Goal: Task Accomplishment & Management: Complete application form

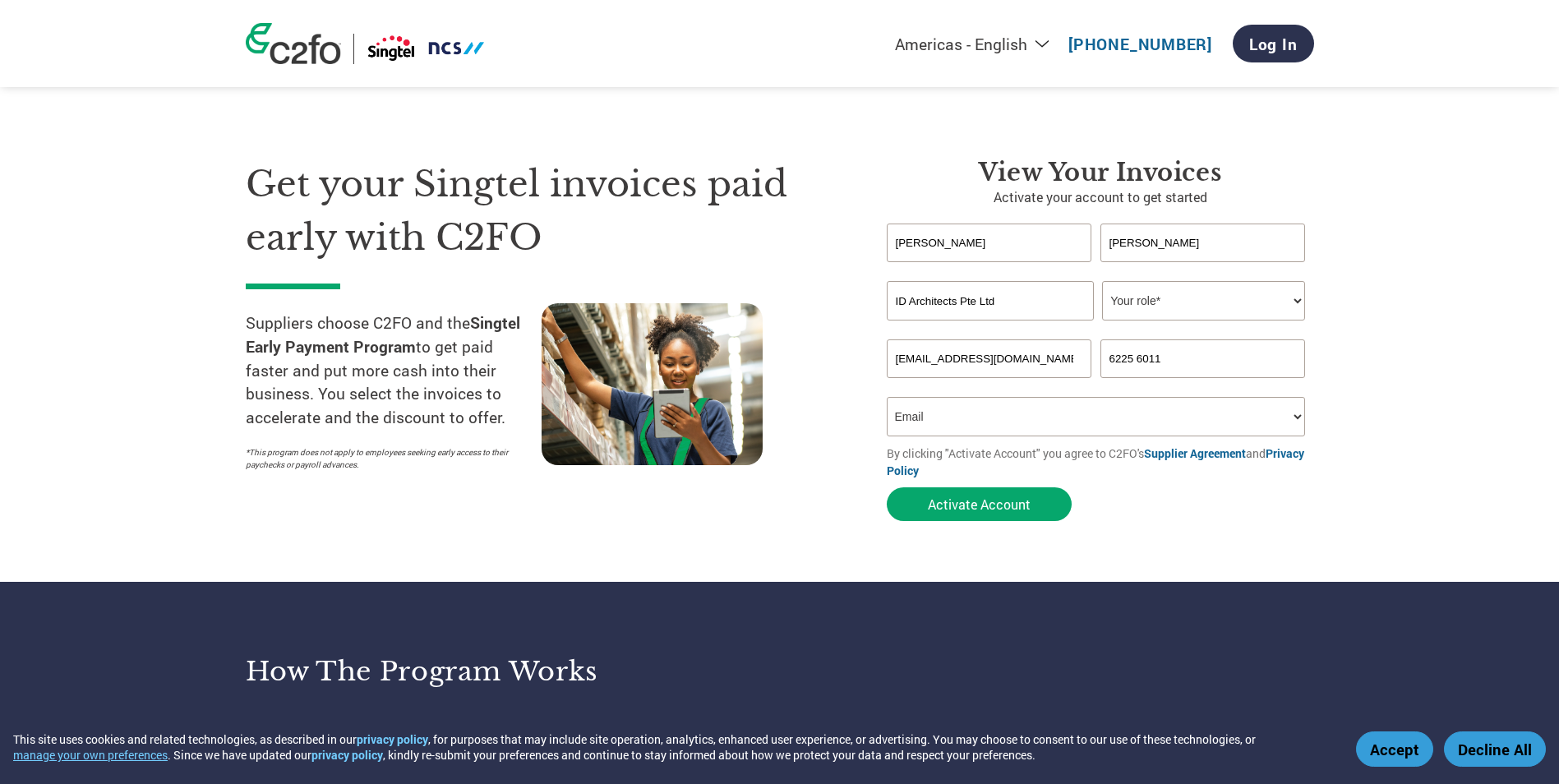
select select "Email"
click at [1459, 466] on section "Get your Singtel invoices paid early with C2FO Suppliers choose C2FO and the Si…" at bounding box center [780, 323] width 1559 height 516
click at [1292, 299] on select "Your role* CFO Controller Credit Manager Finance Director Treasurer CEO Preside…" at bounding box center [1203, 300] width 203 height 39
click at [1517, 456] on section "Get your Singtel invoices paid early with C2FO Suppliers choose C2FO and the Si…" at bounding box center [780, 323] width 1559 height 516
click at [1280, 315] on select "Your role* CFO Controller Credit Manager Finance Director Treasurer CEO Preside…" at bounding box center [1203, 300] width 203 height 39
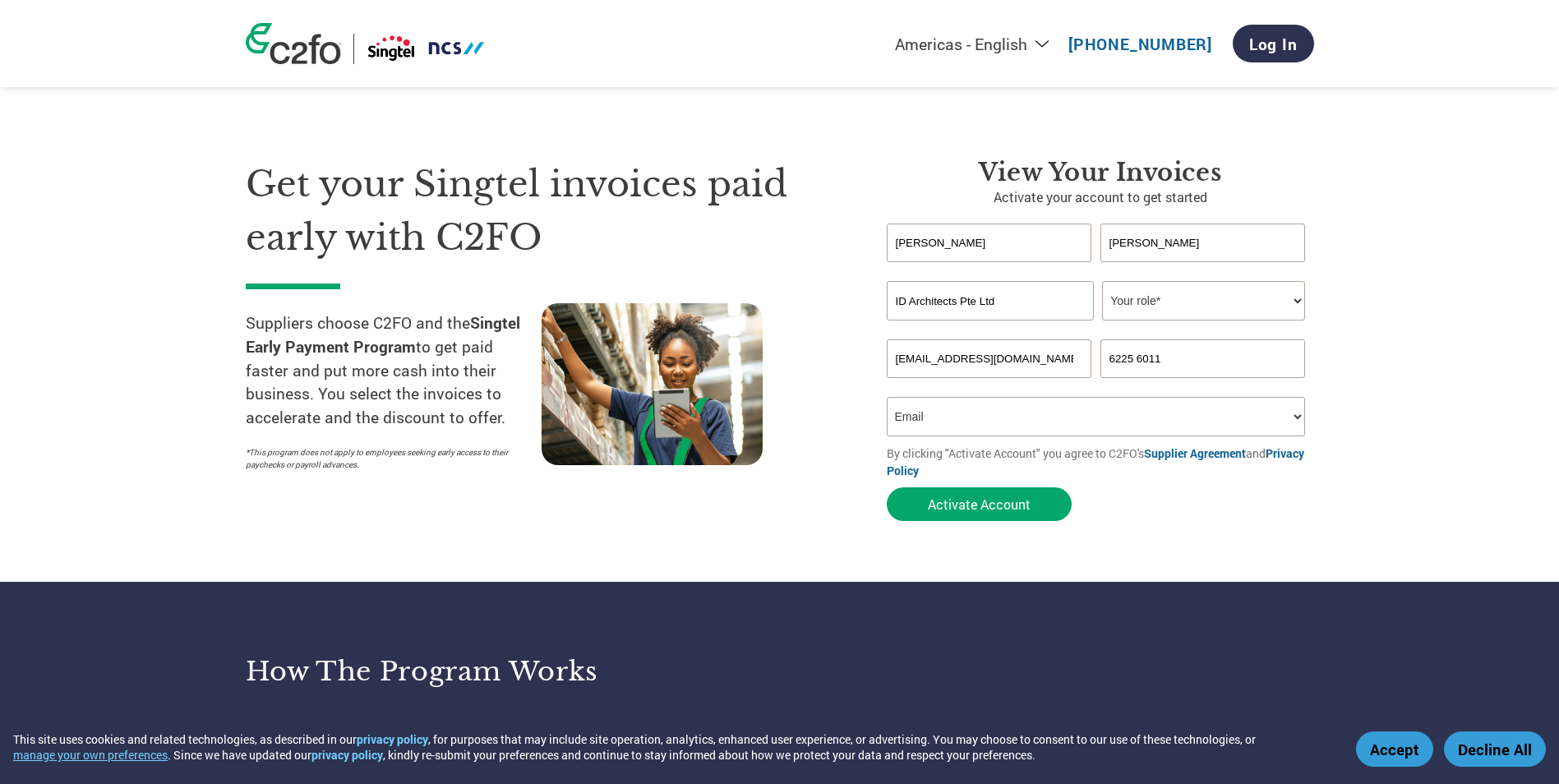
click at [1300, 312] on select "Your role* CFO Controller Credit Manager Finance Director Treasurer CEO Preside…" at bounding box center [1203, 300] width 203 height 39
click at [1305, 308] on select "Your role* CFO Controller Credit Manager Finance Director Treasurer CEO Preside…" at bounding box center [1203, 300] width 203 height 39
click at [1412, 335] on section "Get your Singtel invoices paid early with C2FO Suppliers choose C2FO and the Si…" at bounding box center [780, 323] width 1559 height 516
click at [1292, 304] on select "Your role* CFO Controller Credit Manager Finance Director Treasurer CEO Preside…" at bounding box center [1203, 300] width 203 height 39
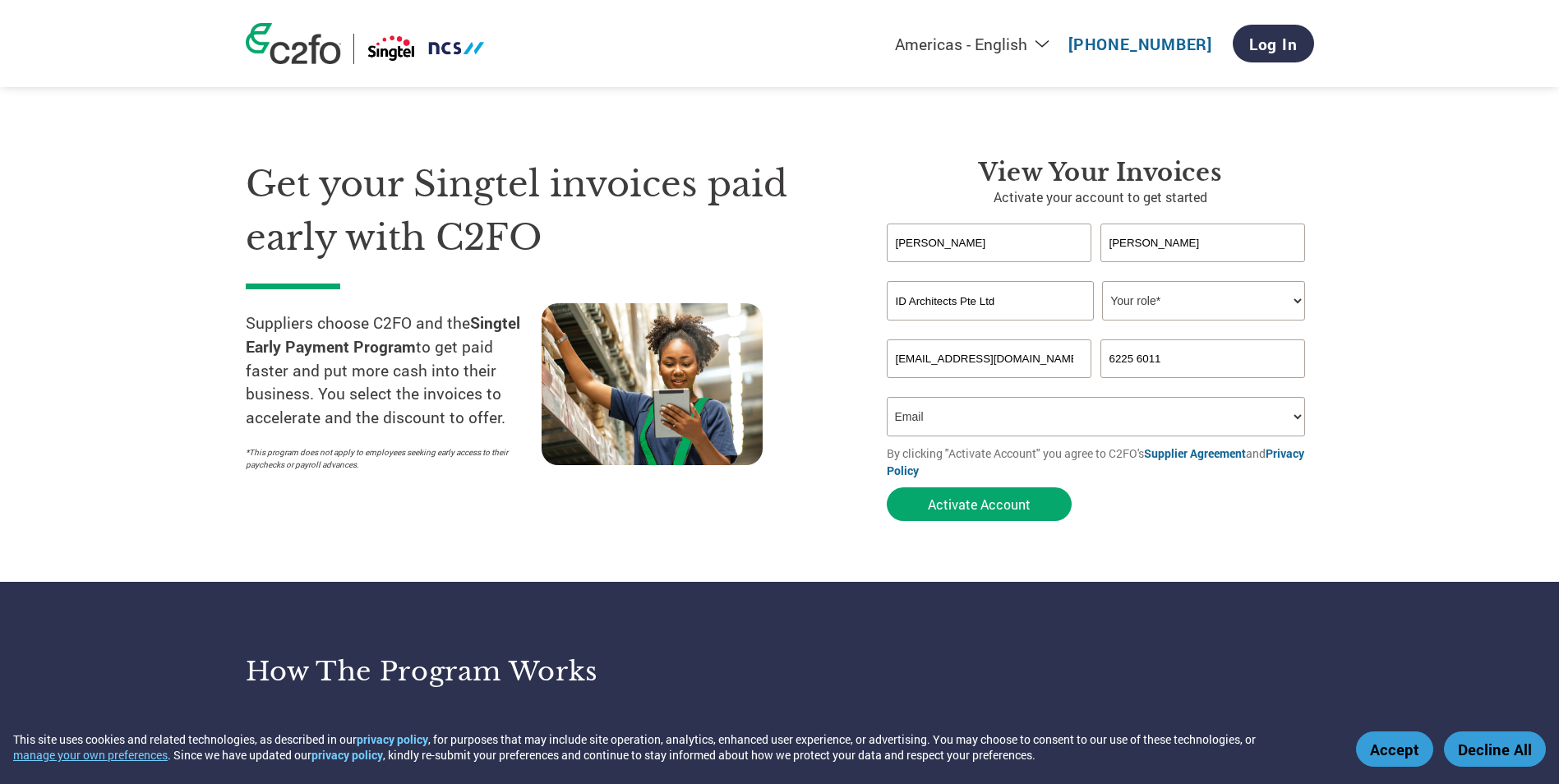
select select "CONTROLLER"
click at [1102, 281] on select "Your role* CFO Controller Credit Manager Finance Director Treasurer CEO Preside…" at bounding box center [1203, 300] width 203 height 39
click at [1394, 500] on section "Get your Singtel invoices paid early with C2FO Suppliers choose C2FO and the Si…" at bounding box center [780, 323] width 1559 height 516
click at [1002, 509] on button "Activate Account" at bounding box center [979, 503] width 185 height 33
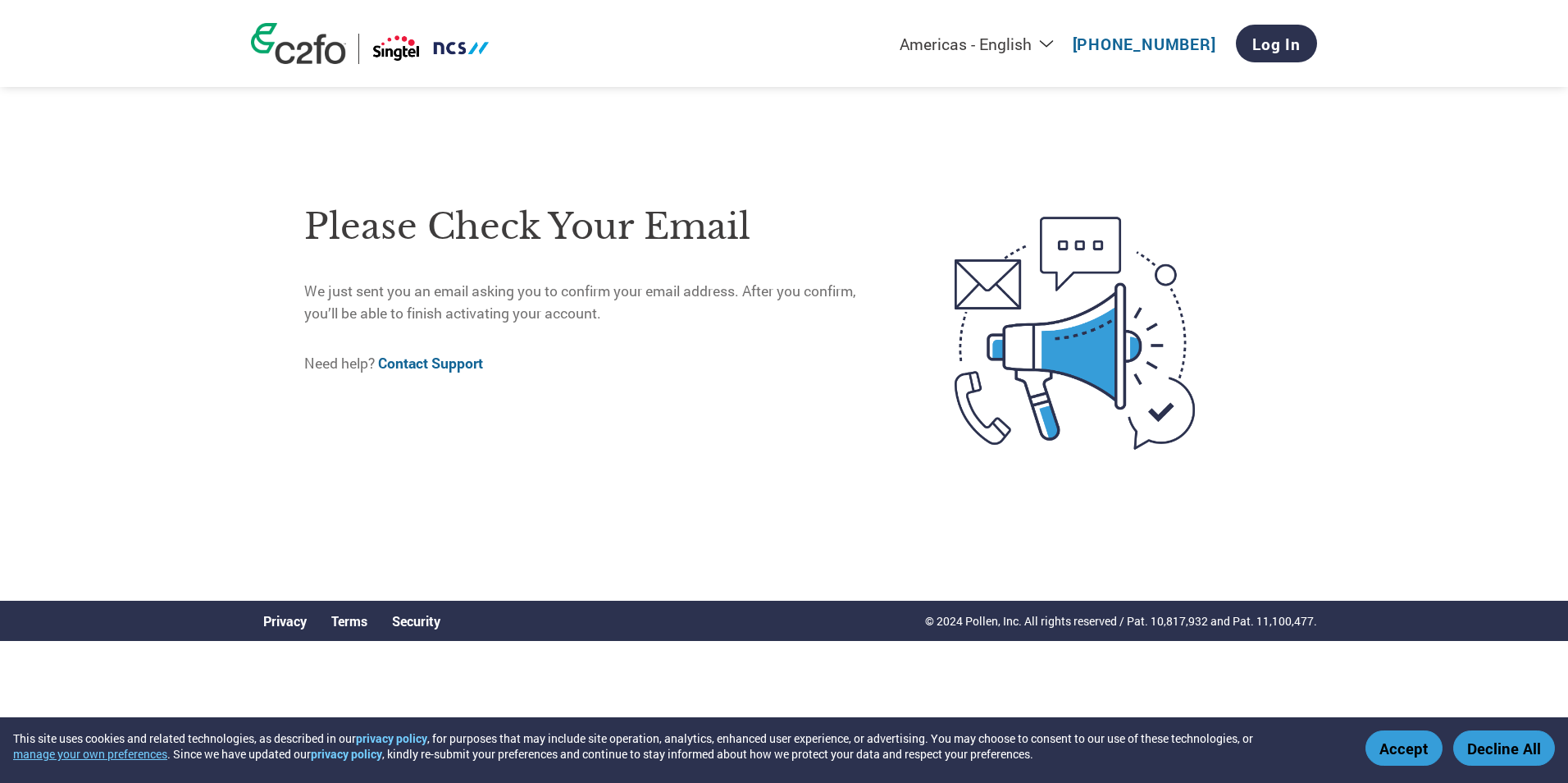
click at [784, 442] on div "Please check your email We just sent you an email asking you to confirm your em…" at bounding box center [595, 333] width 581 height 292
click at [766, 290] on p "We just sent you an email asking you to confirm your email address. After you c…" at bounding box center [595, 302] width 581 height 44
click at [698, 310] on p "We just sent you an email asking you to confirm your email address. After you c…" at bounding box center [595, 302] width 581 height 44
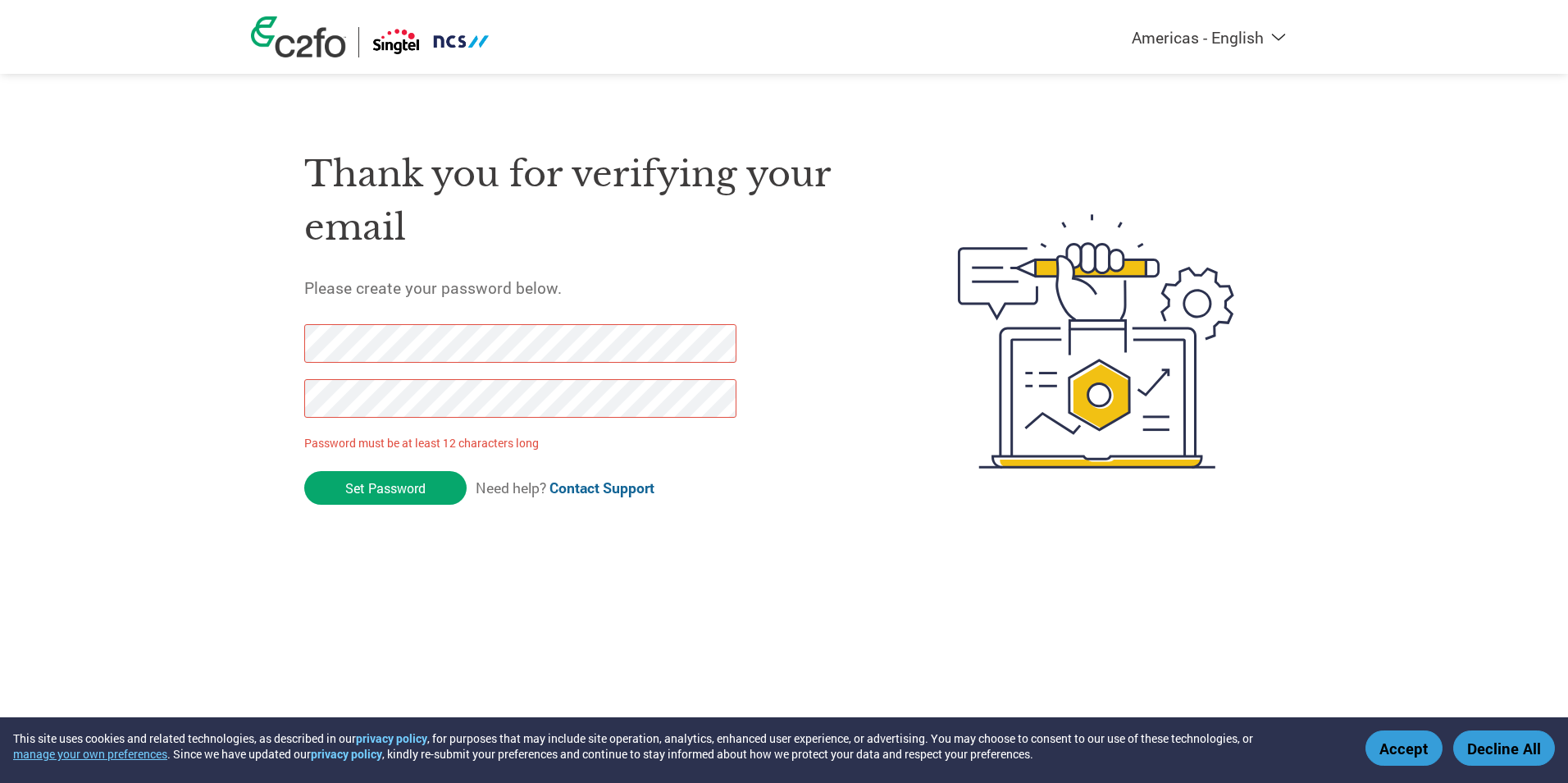
click at [218, 347] on div "Americas - English Américas - Español Américas - Português Amériques - Français…" at bounding box center [784, 276] width 1568 height 551
click at [179, 397] on div "Americas - English Américas - Español Américas - Português Amériques - Français…" at bounding box center [784, 276] width 1568 height 551
click at [0, 325] on html "This site uses cookies and related technologies, as described in our privacy po…" at bounding box center [784, 308] width 1568 height 617
click at [349, 483] on input "Set Password" at bounding box center [385, 487] width 162 height 33
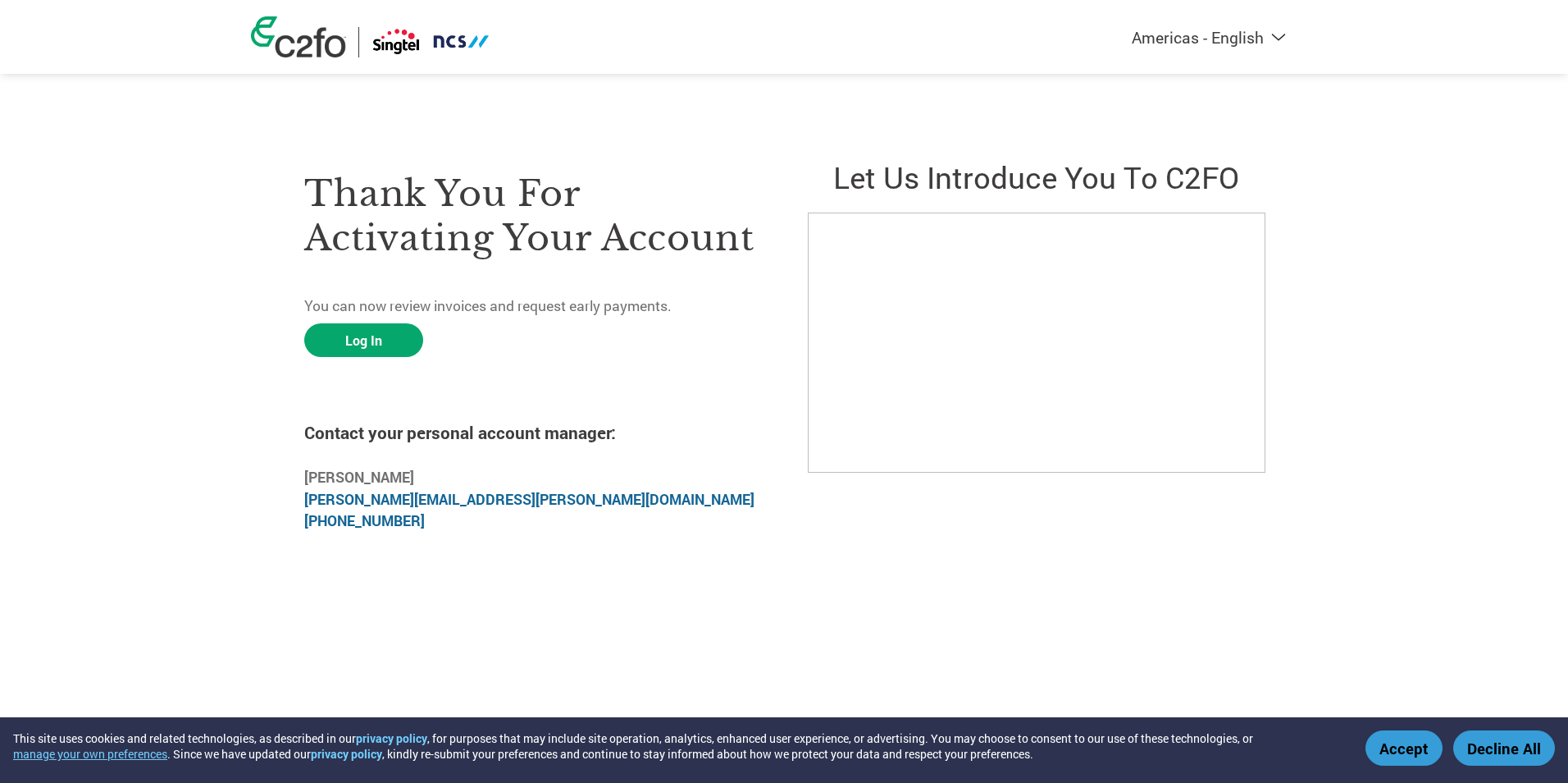
click at [694, 598] on html "This site uses cookies and related technologies, as described in our privacy po…" at bounding box center [784, 308] width 1568 height 617
click at [715, 573] on html "This site uses cookies and related technologies, as described in our privacy po…" at bounding box center [784, 308] width 1568 height 617
click at [609, 346] on div "Thank you for activating your account You can now review invoices and request e…" at bounding box center [532, 340] width 456 height 410
drag, startPoint x: 351, startPoint y: 343, endPoint x: 545, endPoint y: 487, distance: 241.6
click at [351, 343] on link "Log In" at bounding box center [363, 339] width 119 height 33
